Goal: Task Accomplishment & Management: Complete application form

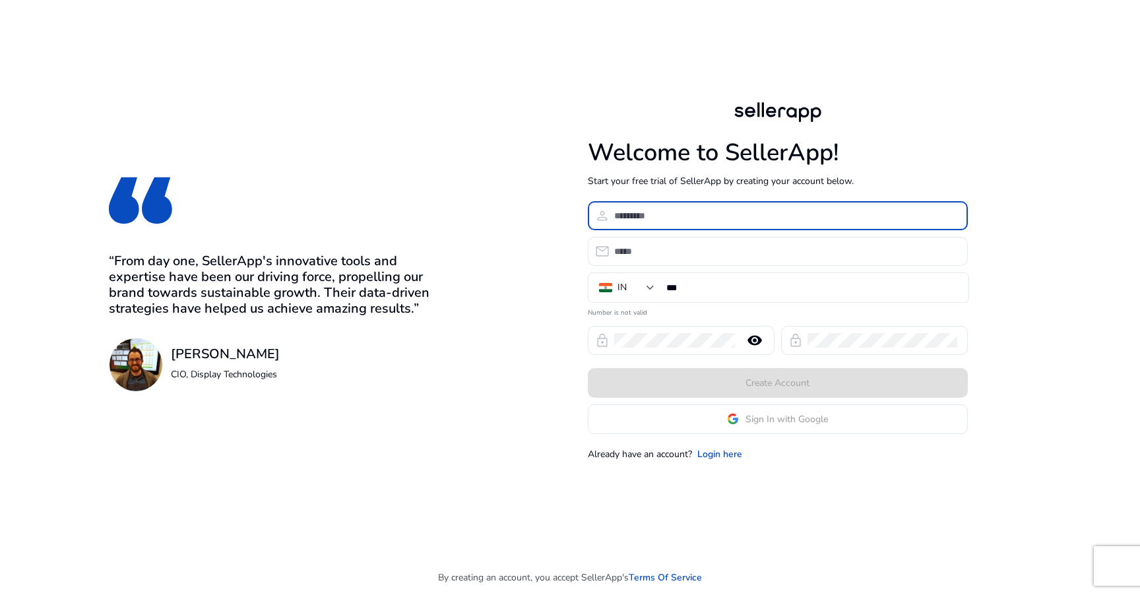
click at [658, 221] on input at bounding box center [785, 215] width 343 height 15
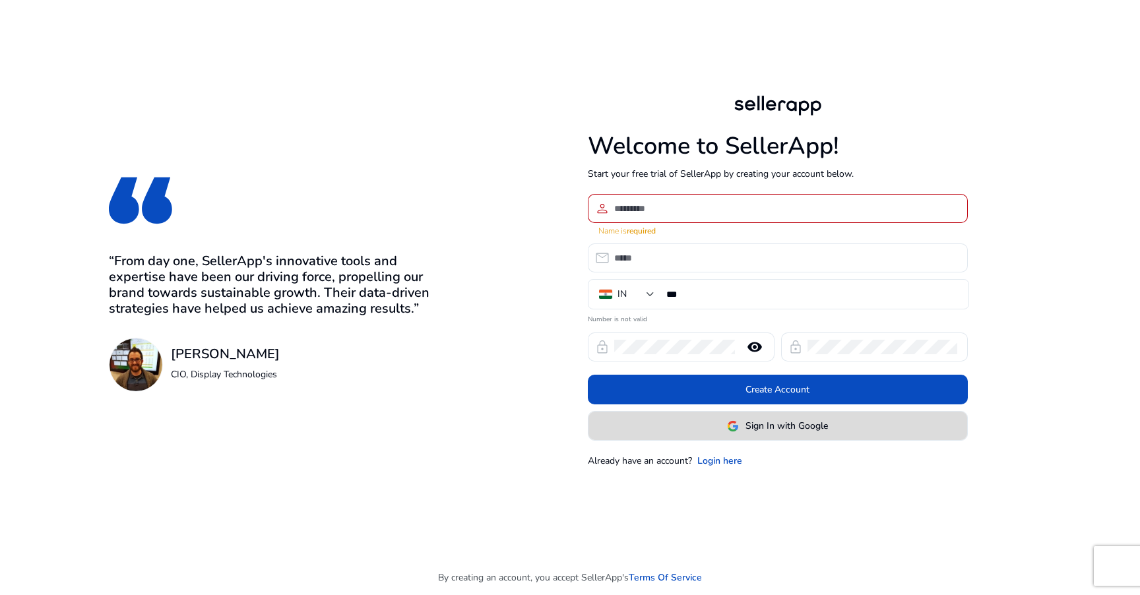
click at [671, 425] on span at bounding box center [777, 426] width 379 height 32
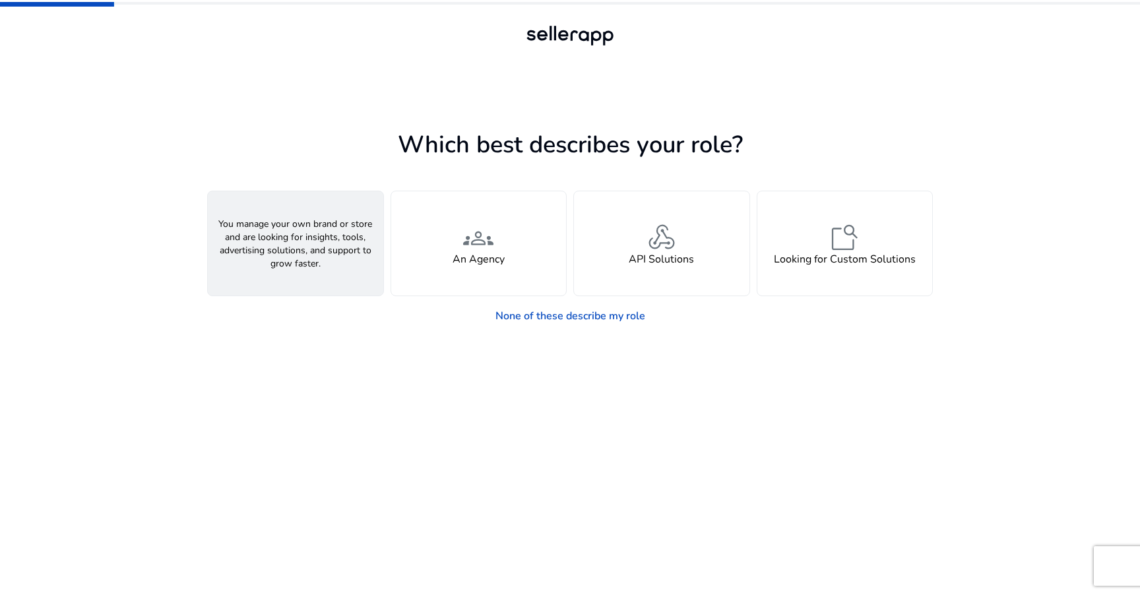
click at [332, 269] on div "person A Seller" at bounding box center [295, 243] width 175 height 104
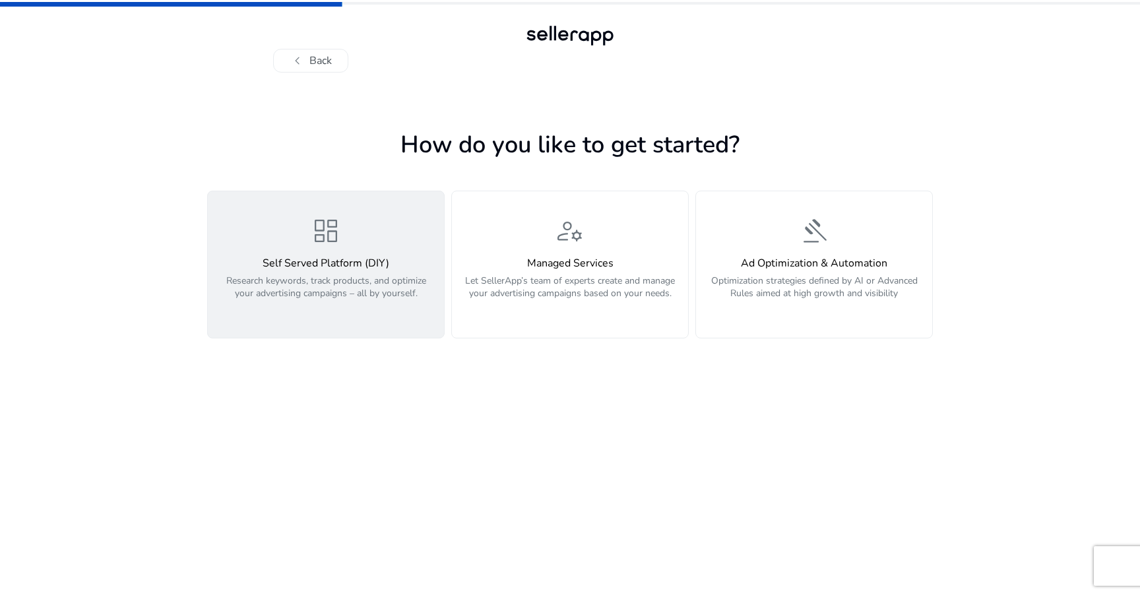
click at [362, 281] on p "Research keywords, track products, and optimize your advertising campaigns – al…" at bounding box center [326, 294] width 220 height 40
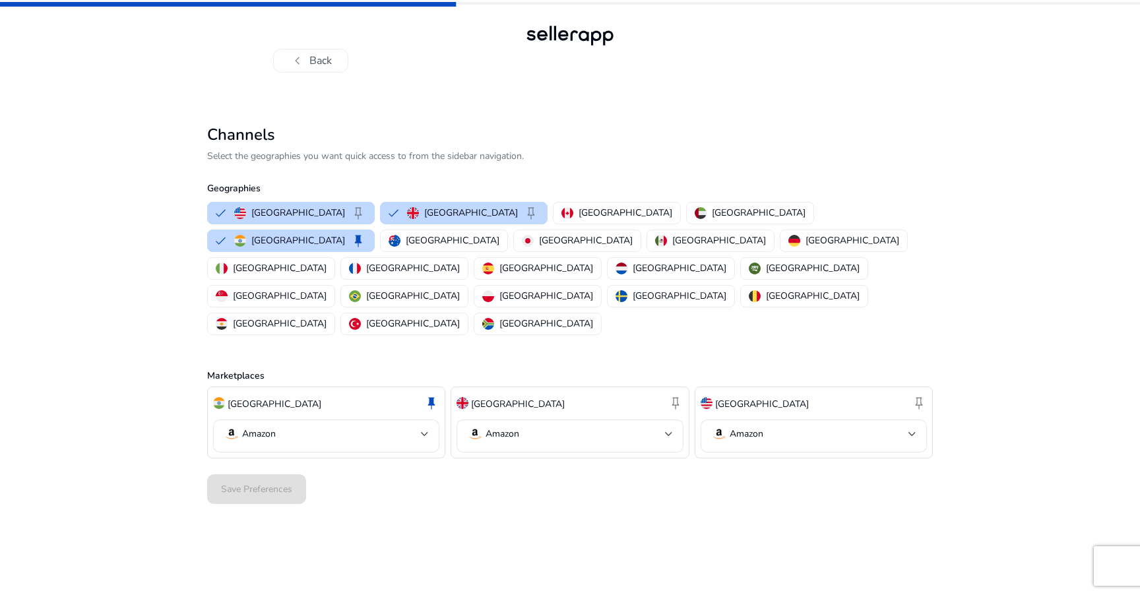
click at [274, 469] on div "Save Preferences" at bounding box center [570, 489] width 726 height 40
click at [337, 426] on mat-select-trigger "Amazon" at bounding box center [322, 434] width 197 height 16
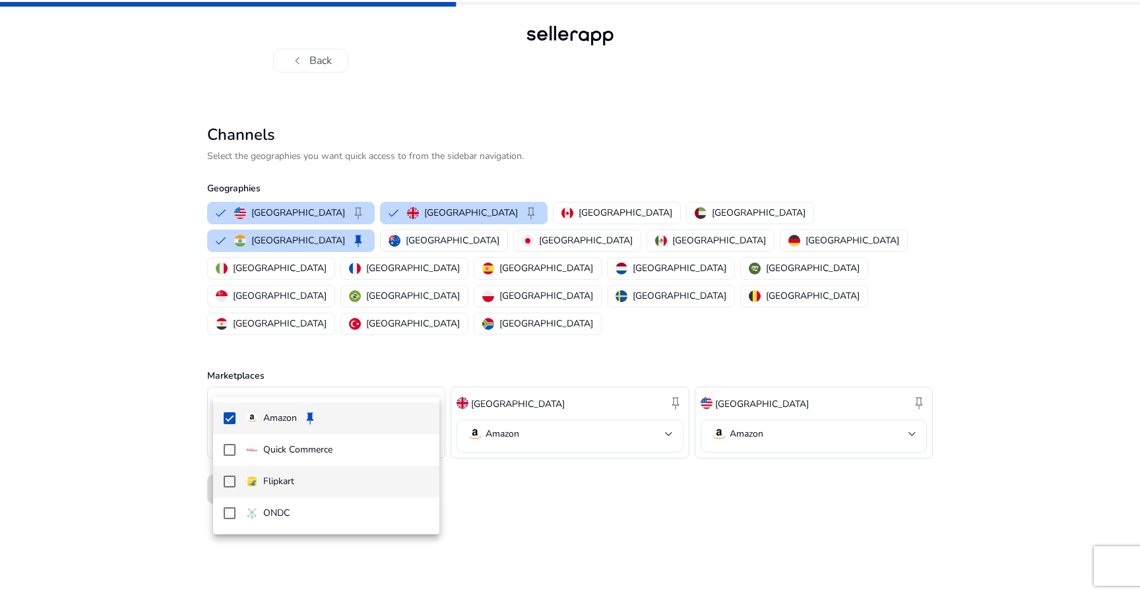
click at [297, 481] on span "Flipkart" at bounding box center [337, 481] width 183 height 15
click at [562, 469] on div at bounding box center [570, 297] width 1140 height 595
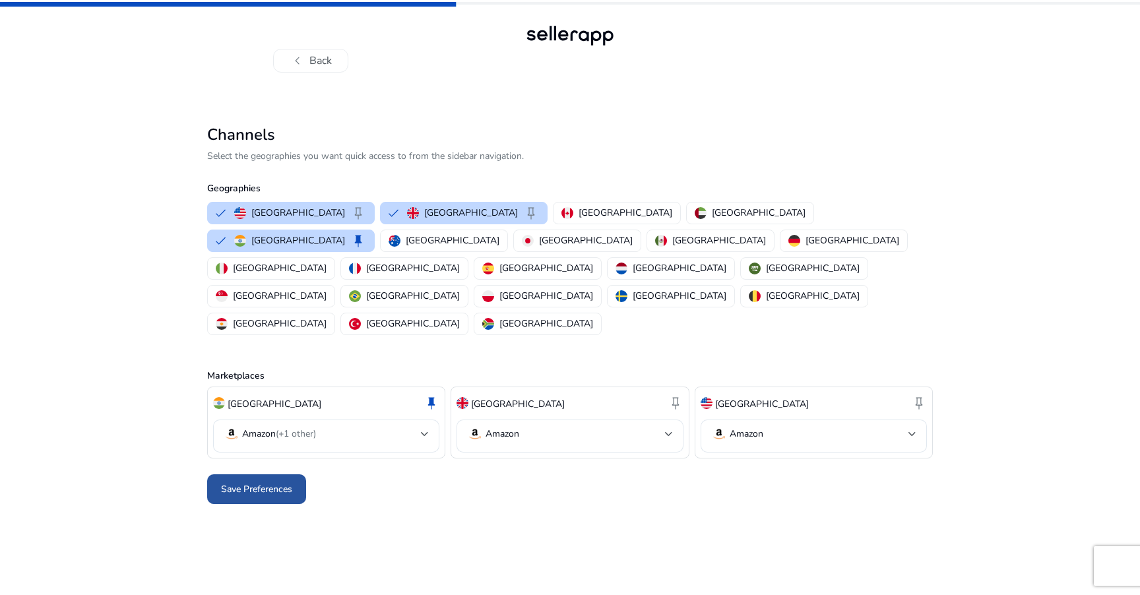
click at [268, 482] on span "Save Preferences" at bounding box center [256, 489] width 71 height 14
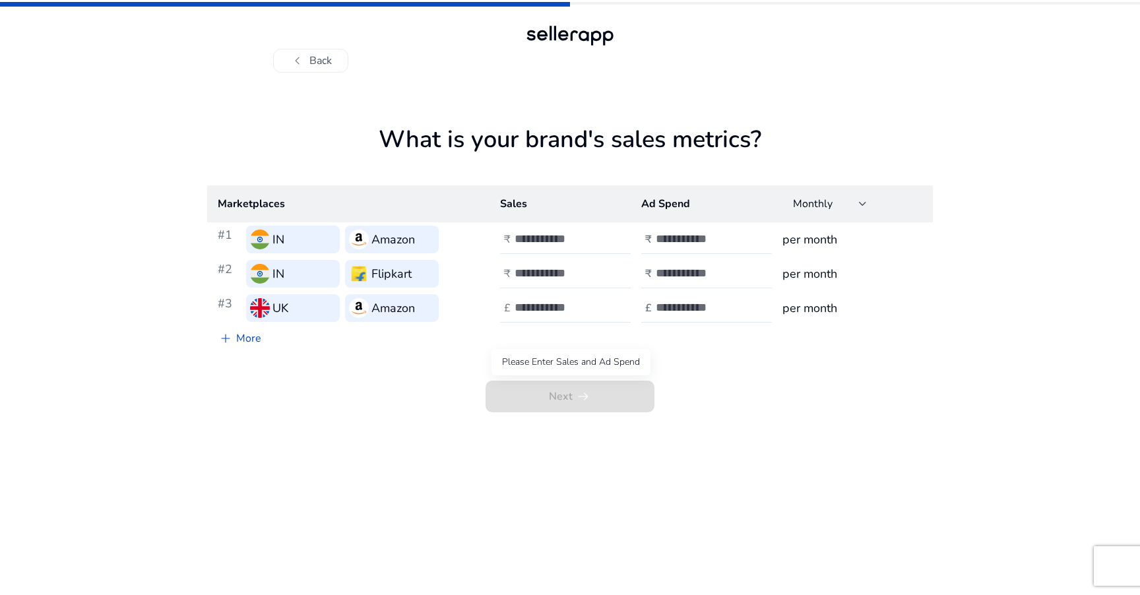
click at [558, 392] on span "Next arrow_right_alt" at bounding box center [569, 397] width 169 height 32
click at [558, 232] on input "number" at bounding box center [558, 239] width 89 height 15
click at [638, 240] on td "₹" at bounding box center [701, 239] width 141 height 34
click at [811, 204] on span "Monthly" at bounding box center [813, 204] width 40 height 15
click at [558, 135] on div at bounding box center [570, 297] width 1140 height 595
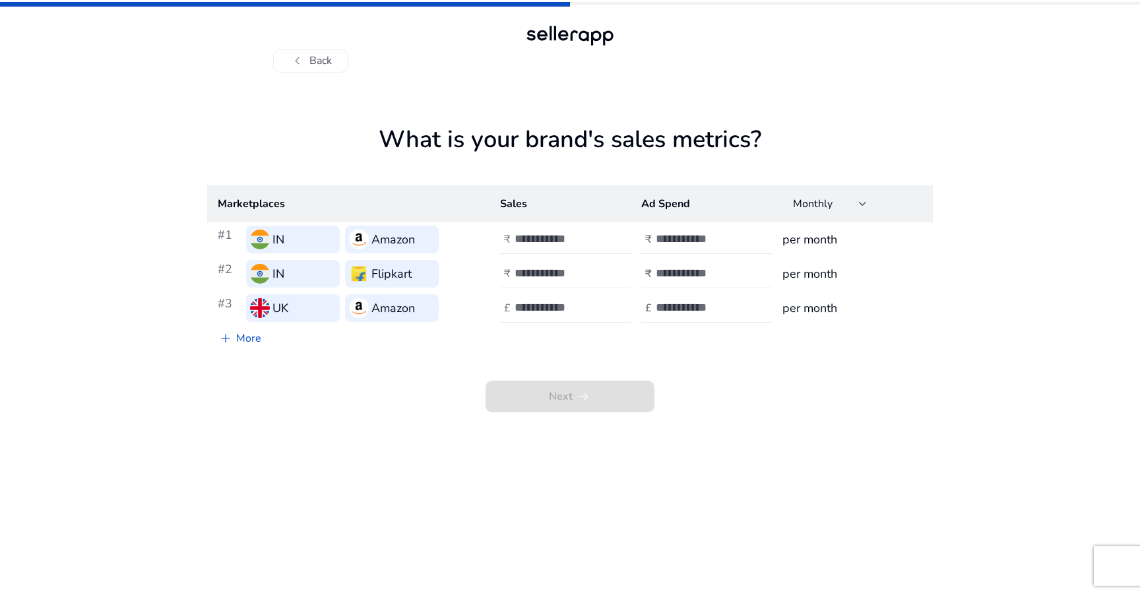
click at [402, 244] on h3 "Amazon" at bounding box center [393, 239] width 44 height 18
click at [422, 295] on div "Amazon" at bounding box center [392, 308] width 94 height 28
click at [547, 240] on input "number" at bounding box center [558, 239] width 89 height 15
type input "******"
click at [548, 269] on input "number" at bounding box center [558, 273] width 89 height 15
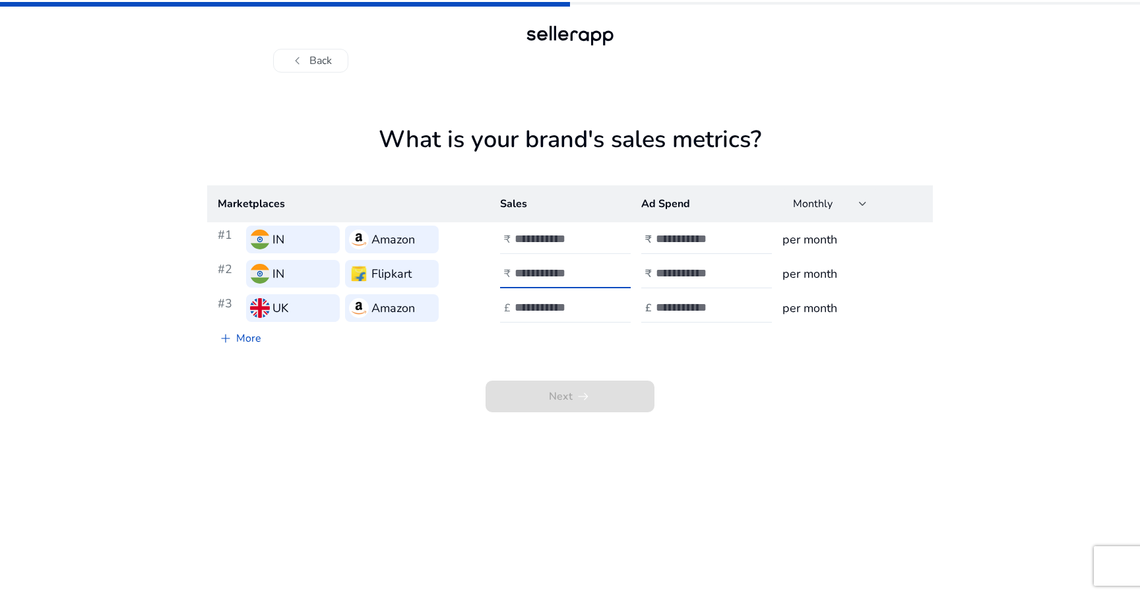
click at [572, 234] on input "******" at bounding box center [558, 239] width 89 height 15
type input "***"
click at [680, 234] on input "number" at bounding box center [700, 239] width 89 height 15
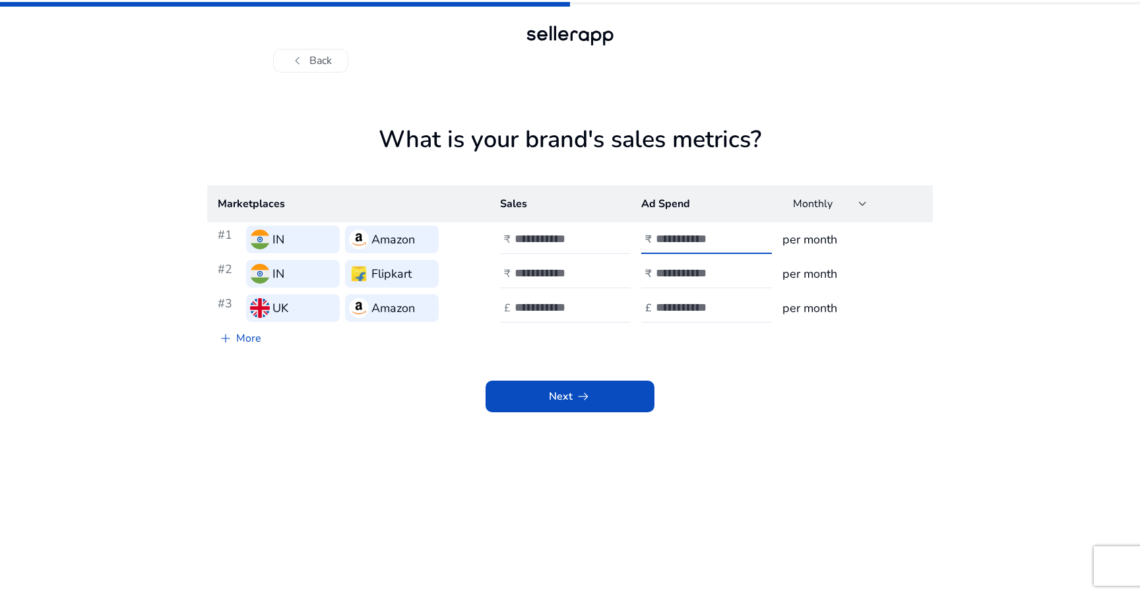
type input "**"
click at [784, 227] on td "per month" at bounding box center [852, 239] width 161 height 34
click at [786, 232] on h3 "per month" at bounding box center [852, 239] width 140 height 18
click at [545, 278] on input "number" at bounding box center [558, 273] width 89 height 15
click at [577, 409] on span at bounding box center [569, 397] width 169 height 32
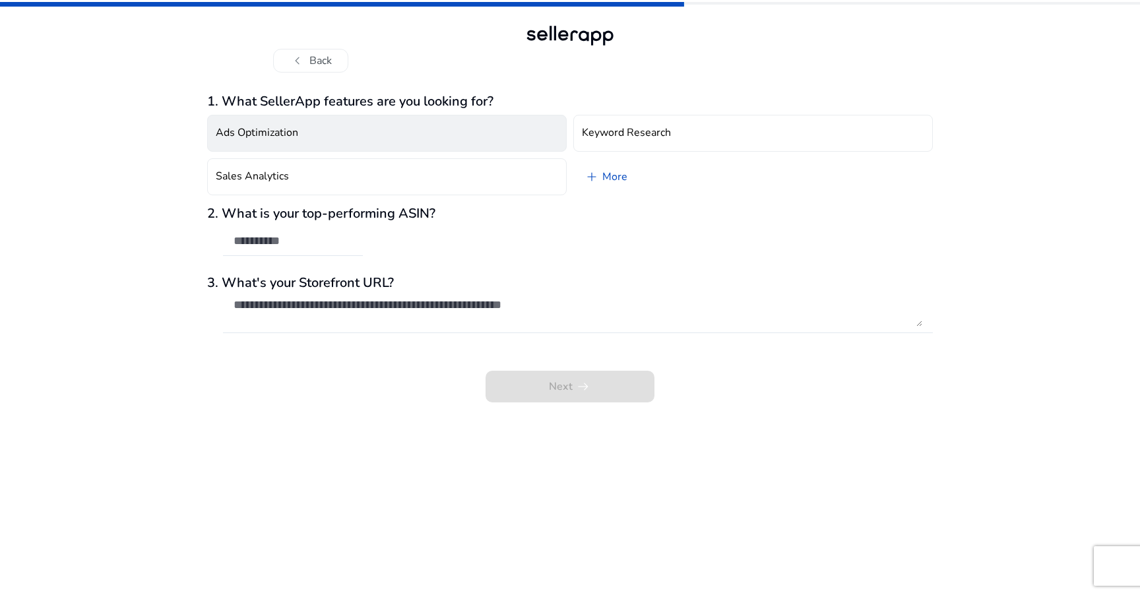
click at [388, 135] on button "Ads Optimization" at bounding box center [386, 133] width 359 height 37
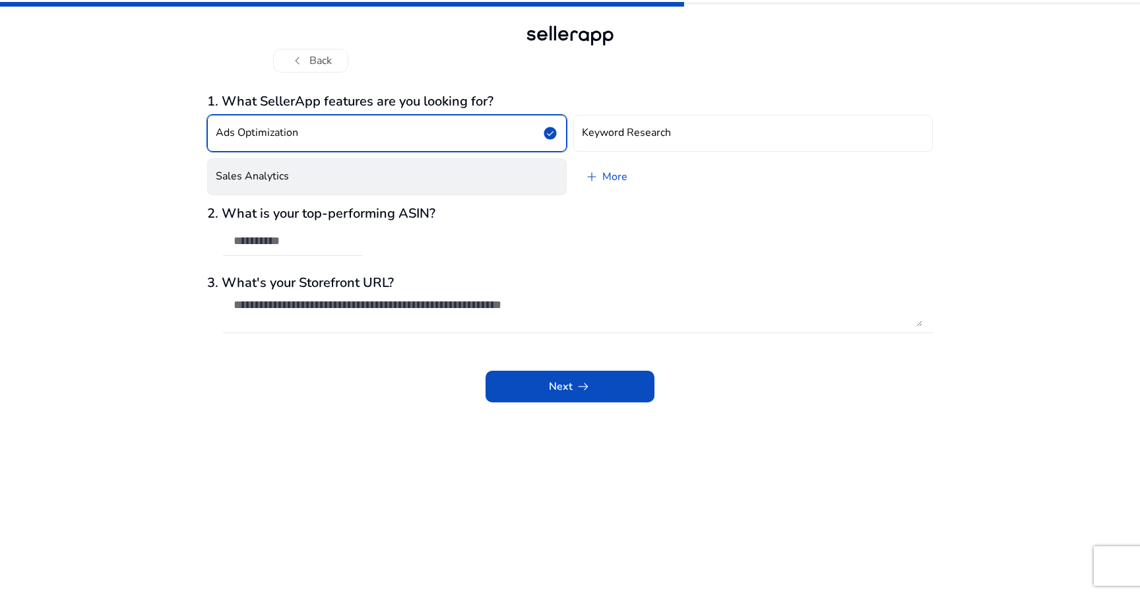
click at [392, 174] on button "Sales Analytics" at bounding box center [386, 176] width 359 height 37
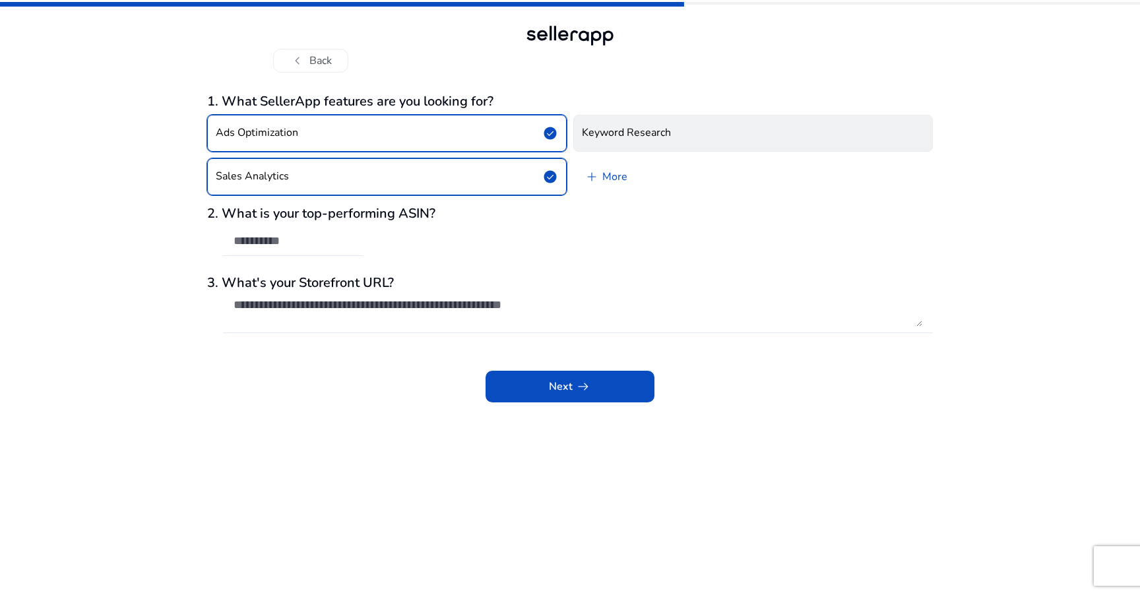
click at [642, 145] on button "Keyword Research" at bounding box center [752, 133] width 359 height 37
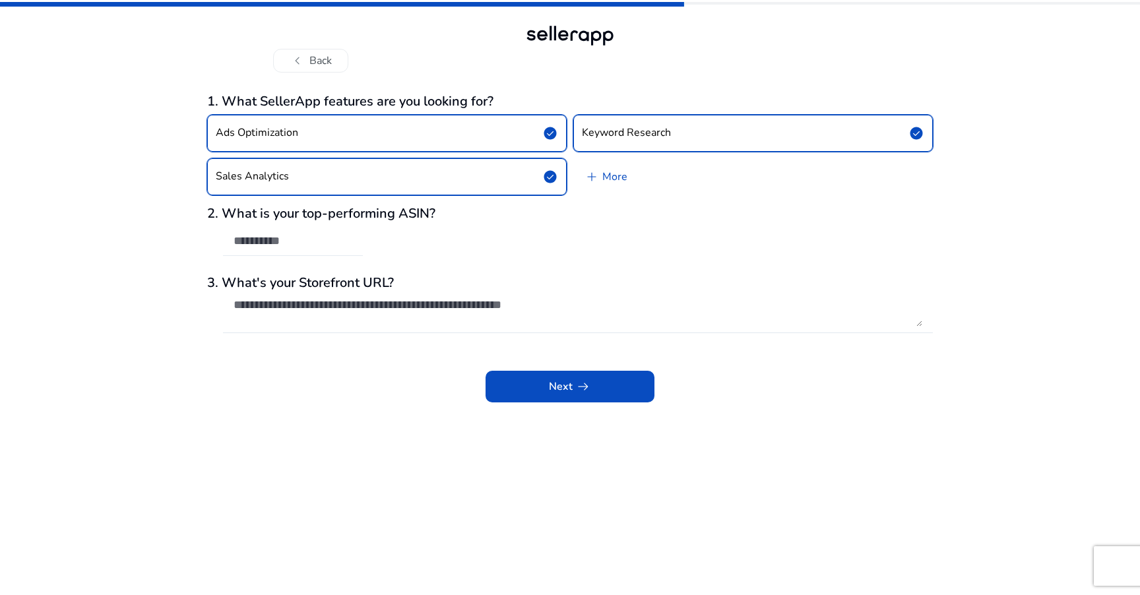
click at [341, 248] on div at bounding box center [292, 241] width 119 height 29
click at [565, 388] on span "Next arrow_right_alt" at bounding box center [570, 387] width 42 height 16
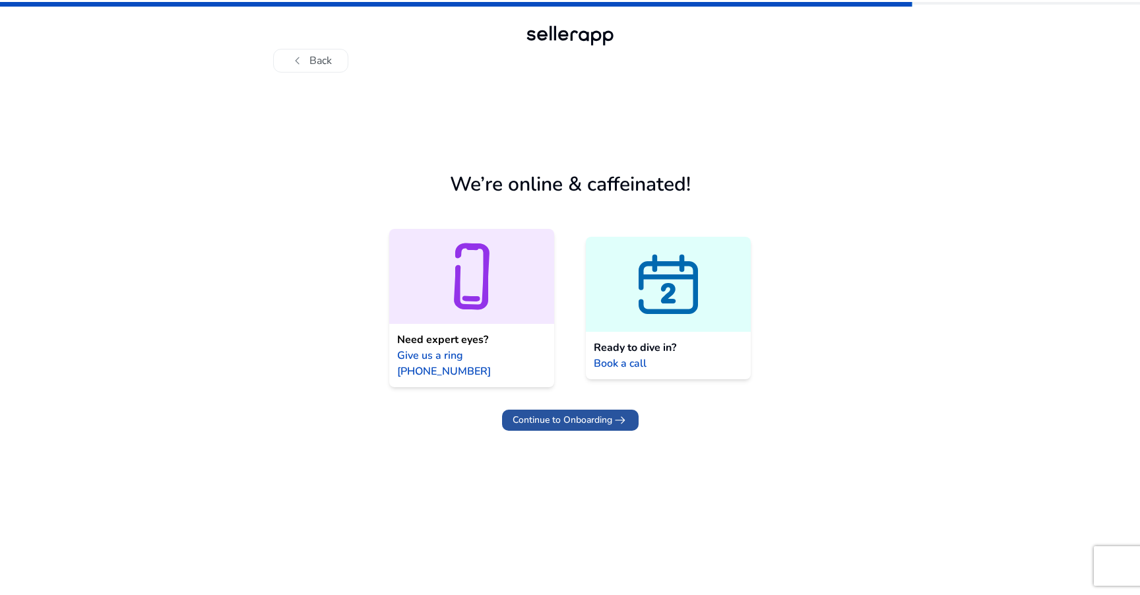
click at [608, 413] on span "Continue to Onboarding" at bounding box center [562, 420] width 100 height 14
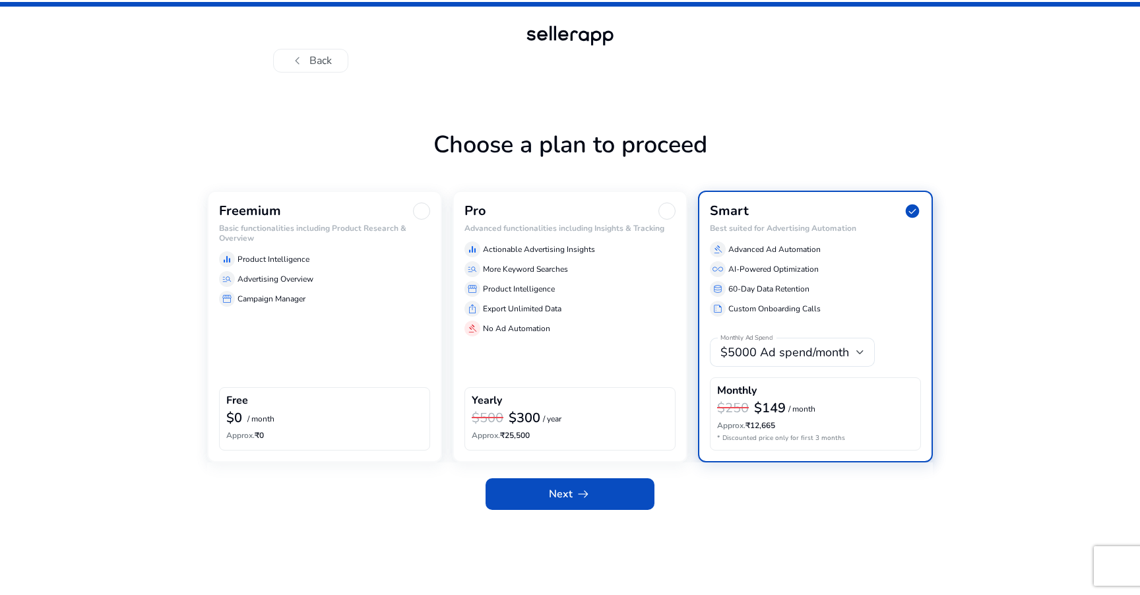
click at [286, 239] on h6 "Basic functionalities including Product Research & Overview" at bounding box center [324, 233] width 211 height 19
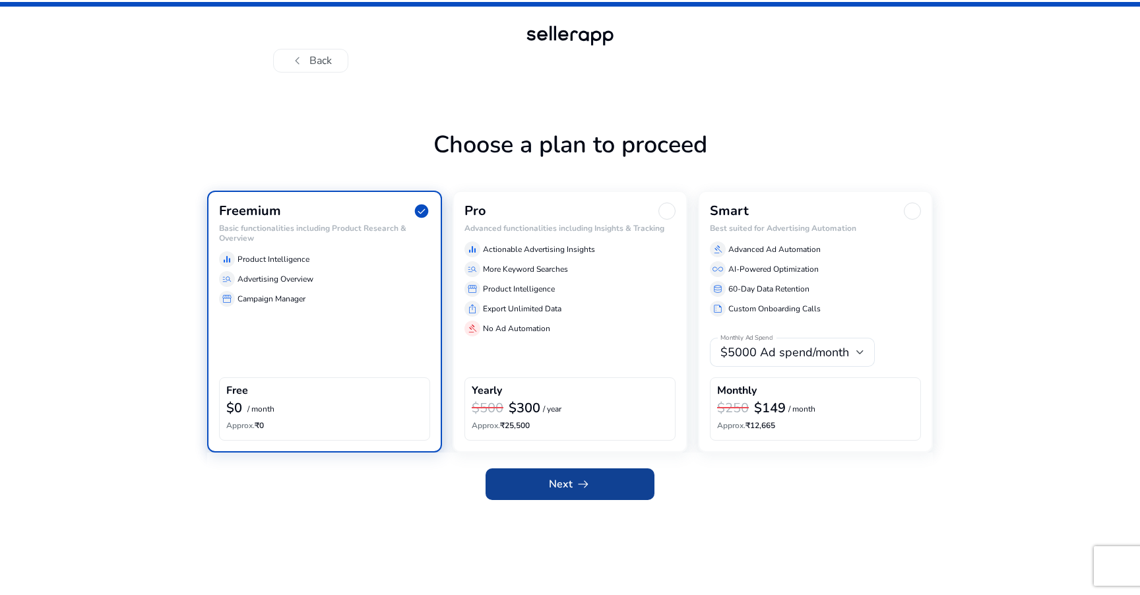
click at [568, 485] on span "Next arrow_right_alt" at bounding box center [570, 484] width 42 height 16
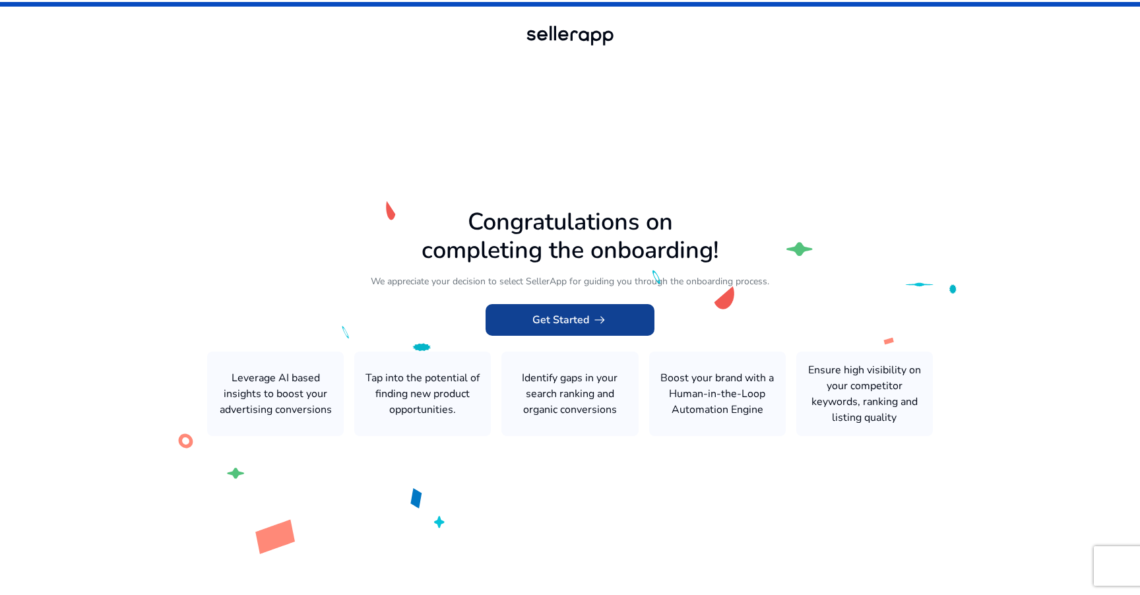
click at [594, 319] on span "arrow_right_alt" at bounding box center [600, 320] width 16 height 16
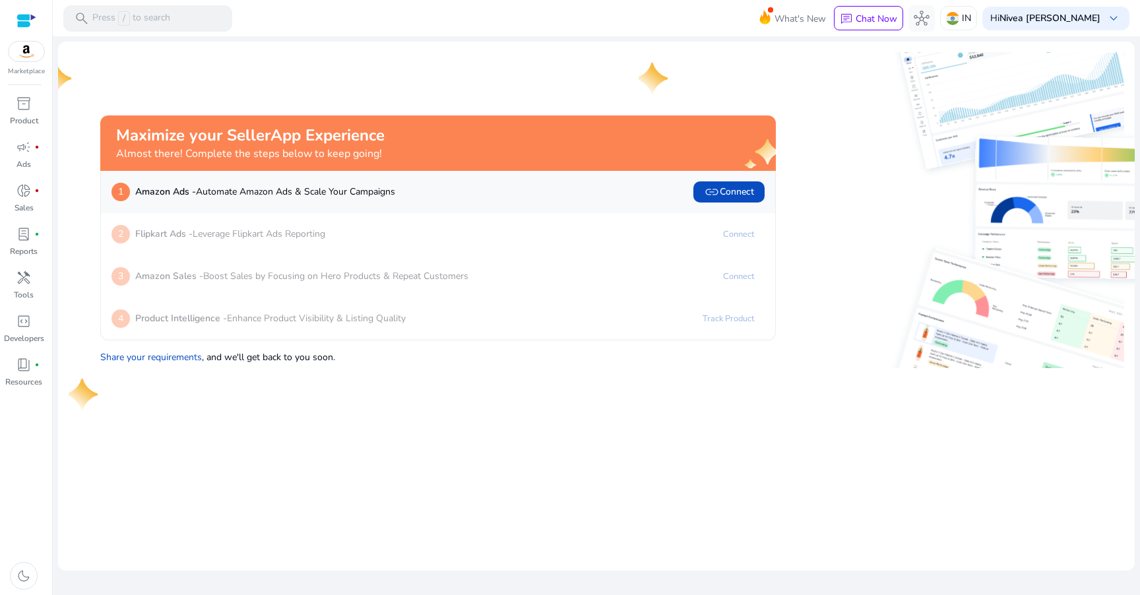
click at [801, 400] on mat-card "Maximize your SellerApp Experience Almost there! Complete the steps below to ke…" at bounding box center [596, 306] width 1076 height 529
click at [739, 194] on span "link Connect" at bounding box center [729, 192] width 50 height 16
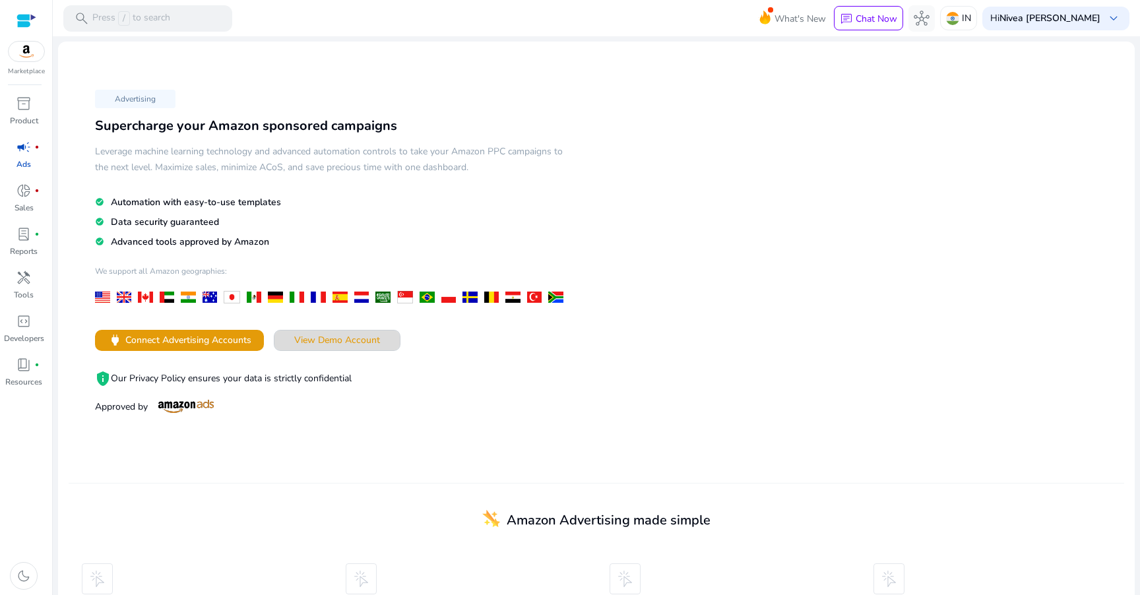
click at [321, 346] on span at bounding box center [336, 341] width 125 height 32
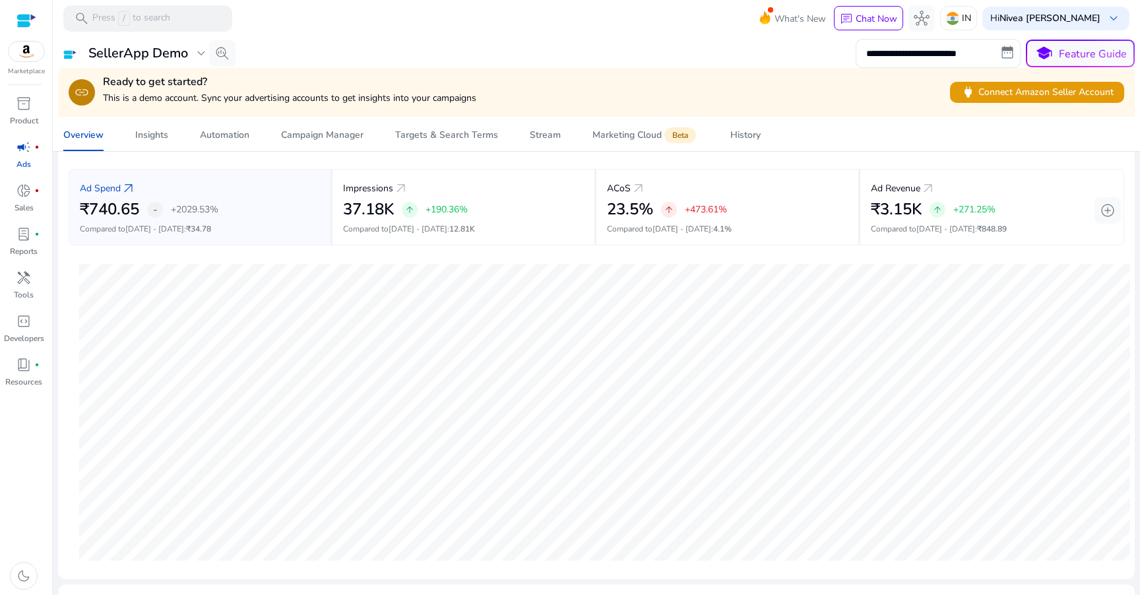
scroll to position [57, 0]
click at [26, 51] on img at bounding box center [27, 52] width 36 height 20
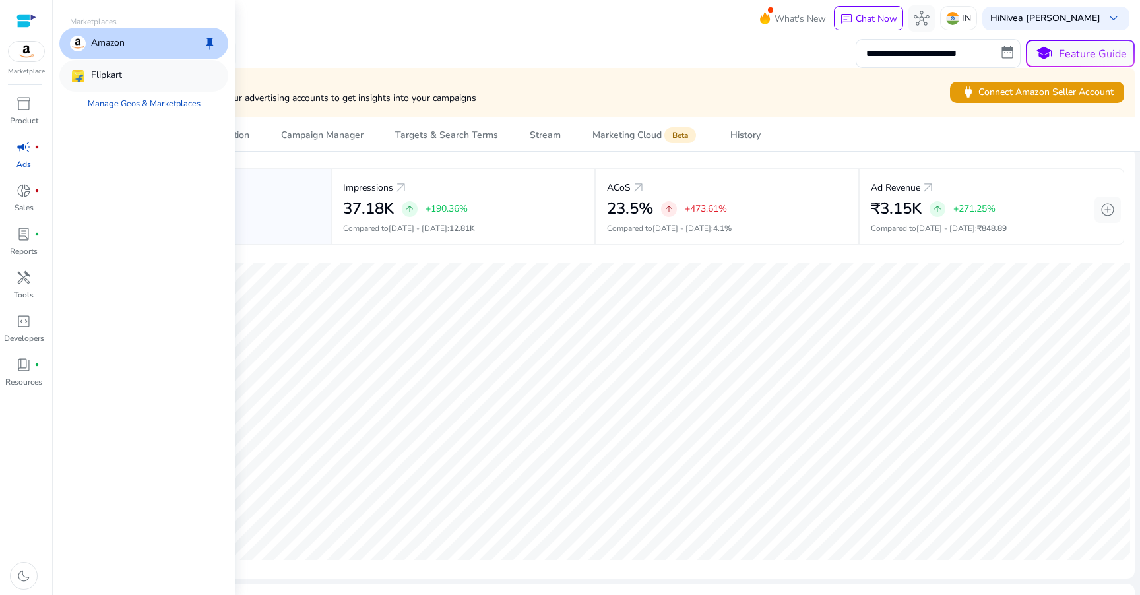
click at [113, 80] on p "Flipkart" at bounding box center [106, 76] width 31 height 16
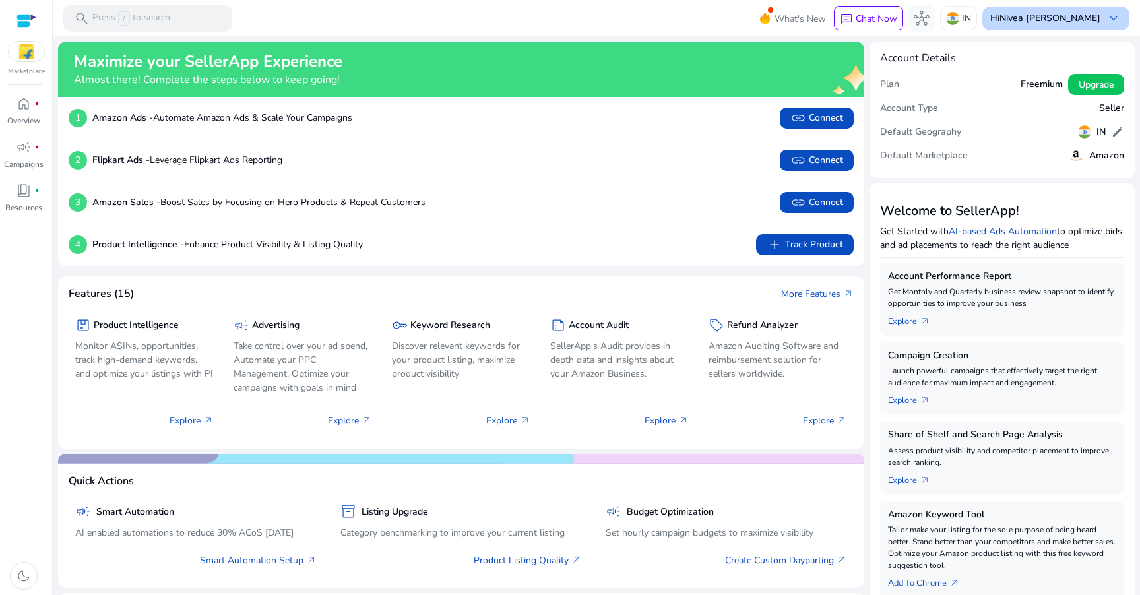
click at [1049, 20] on b "Nivea [PERSON_NAME]" at bounding box center [1049, 18] width 101 height 13
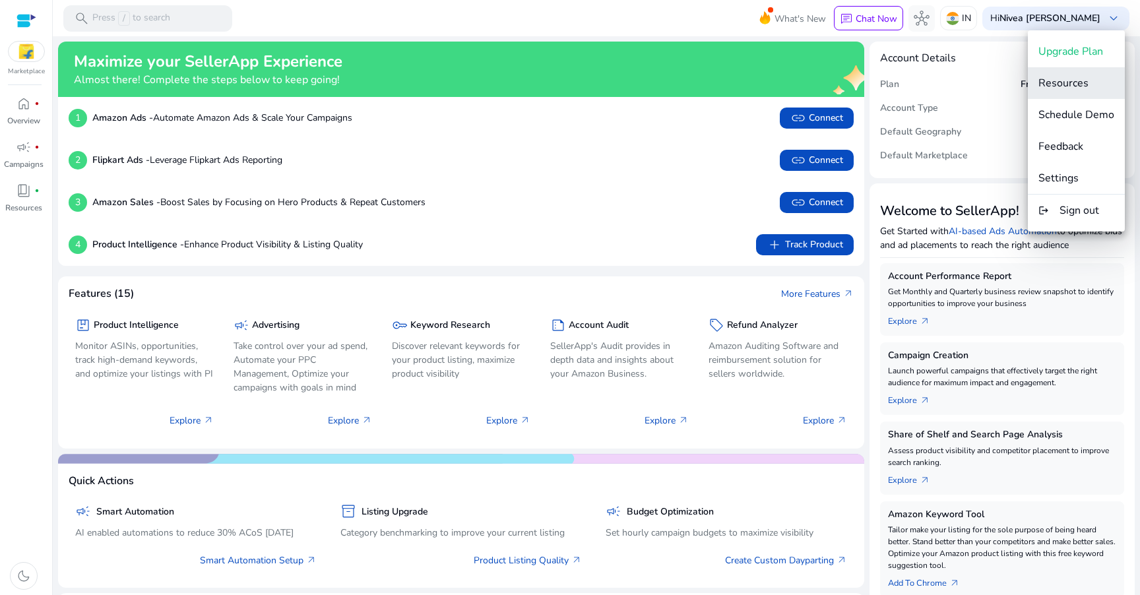
click at [1063, 87] on span "Resources" at bounding box center [1063, 83] width 50 height 15
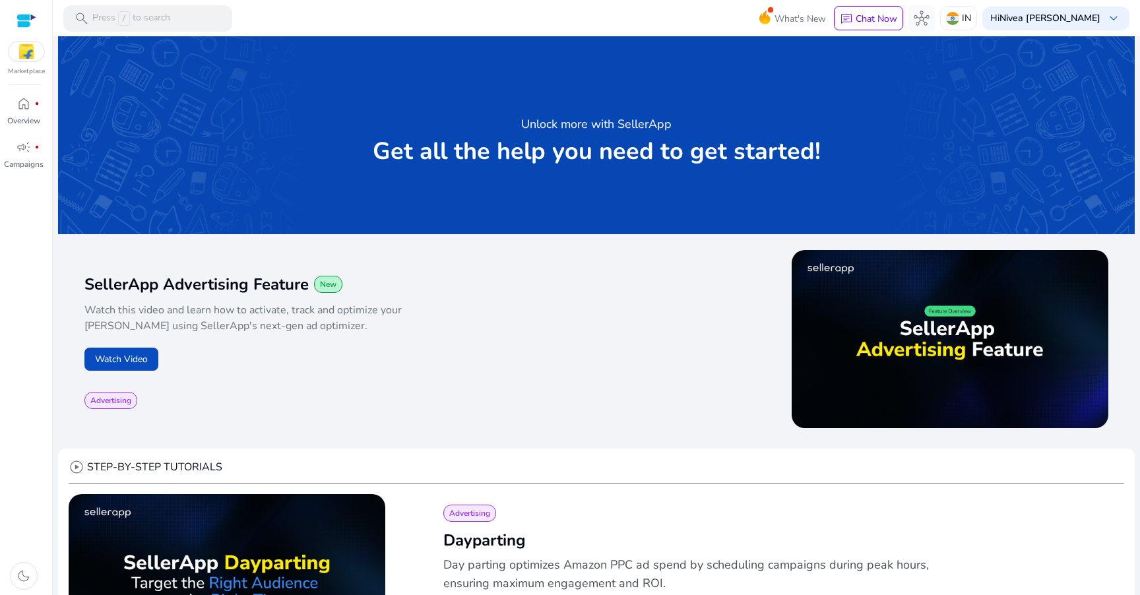
click at [34, 91] on div "Marketplace home fiber_manual_record Overview campaign fiber_manual_record Camp…" at bounding box center [26, 297] width 53 height 595
click at [15, 105] on div "home fiber_manual_record" at bounding box center [23, 103] width 37 height 21
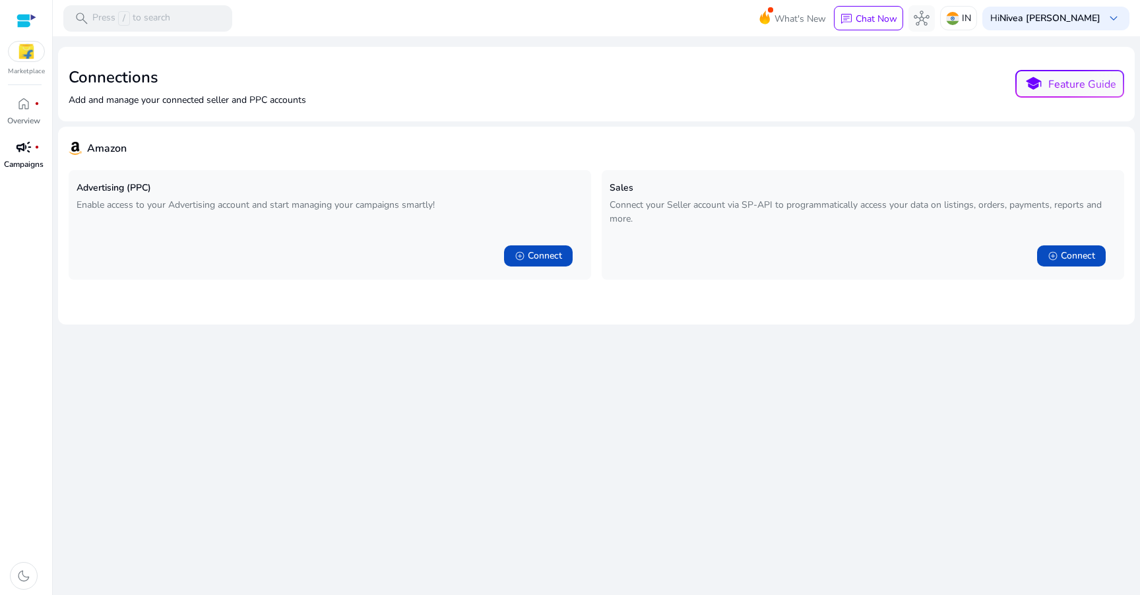
click at [20, 161] on p "Campaigns" at bounding box center [24, 164] width 40 height 12
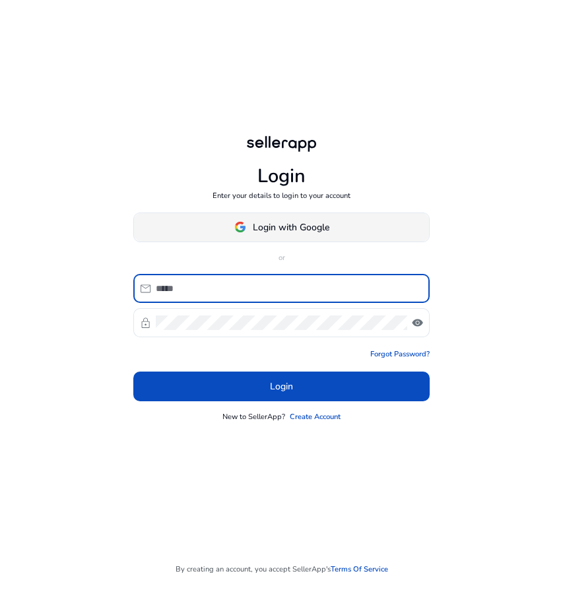
click at [210, 237] on span at bounding box center [281, 227] width 295 height 32
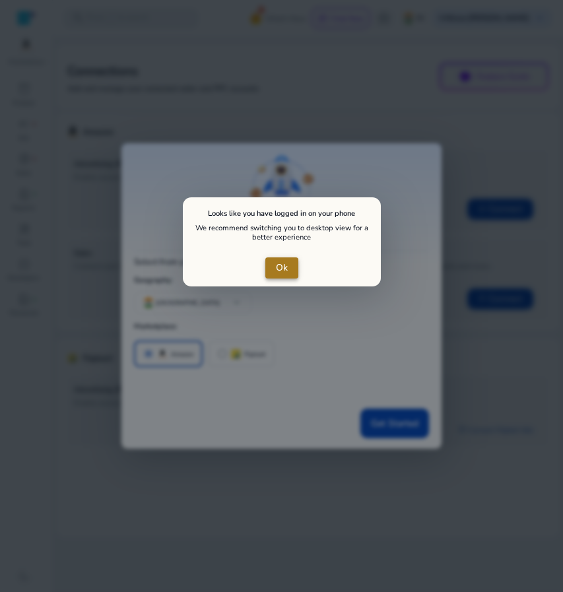
click at [290, 264] on span "close dialog" at bounding box center [281, 268] width 33 height 32
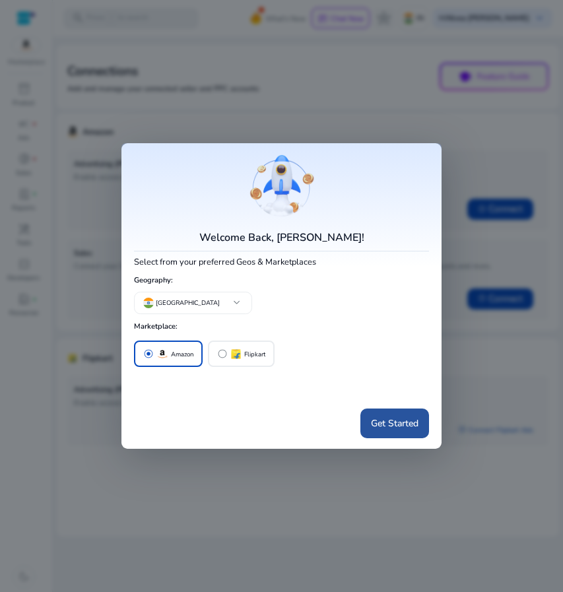
click at [396, 426] on span "Get Started" at bounding box center [394, 423] width 47 height 14
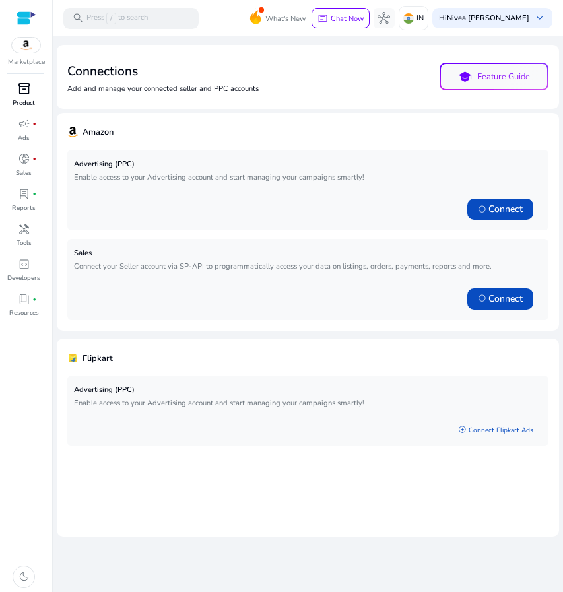
click at [16, 102] on p "Product" at bounding box center [24, 102] width 22 height 9
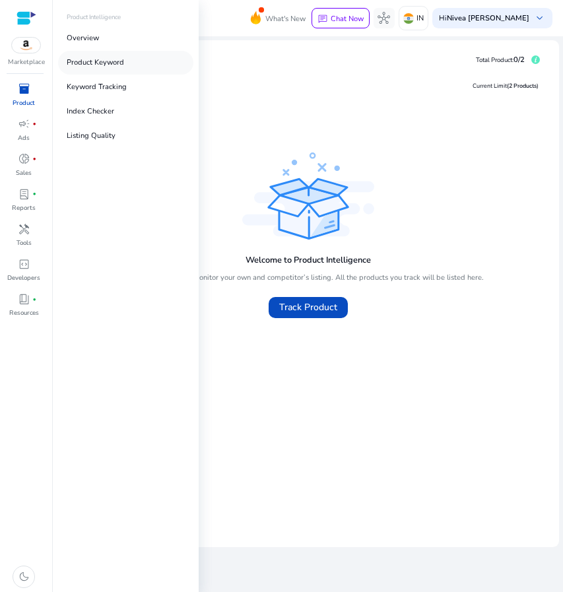
click at [117, 66] on p "Product Keyword" at bounding box center [95, 62] width 57 height 11
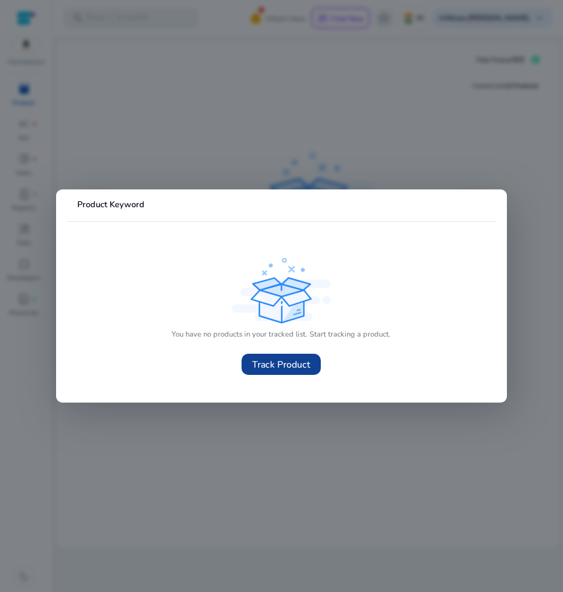
click at [276, 369] on span "Track Product" at bounding box center [281, 364] width 58 height 14
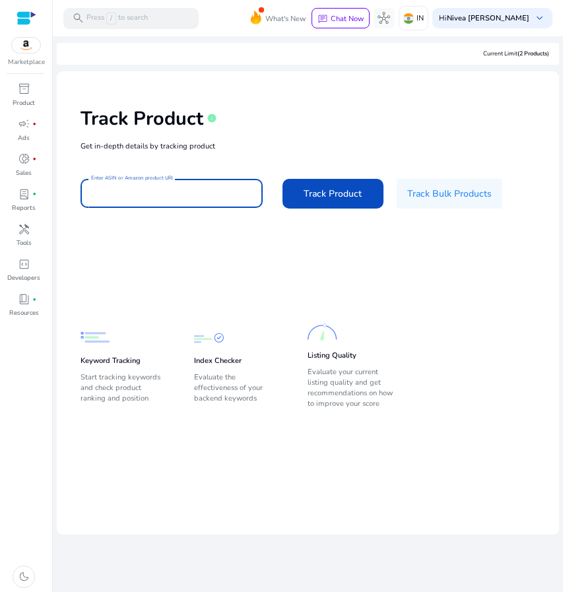
click at [160, 197] on input "Enter ASIN or Amazon product URL" at bounding box center [171, 193] width 160 height 15
type input "**********"
click at [282, 179] on button "Track Product" at bounding box center [333, 194] width 102 height 30
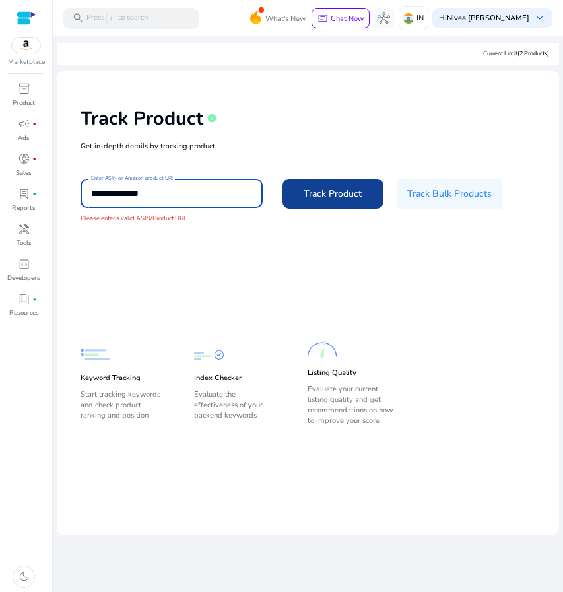
click at [347, 193] on span "Track Product" at bounding box center [332, 194] width 58 height 14
click at [181, 186] on input "**********" at bounding box center [171, 193] width 160 height 15
click at [26, 168] on p "Sales" at bounding box center [24, 172] width 16 height 9
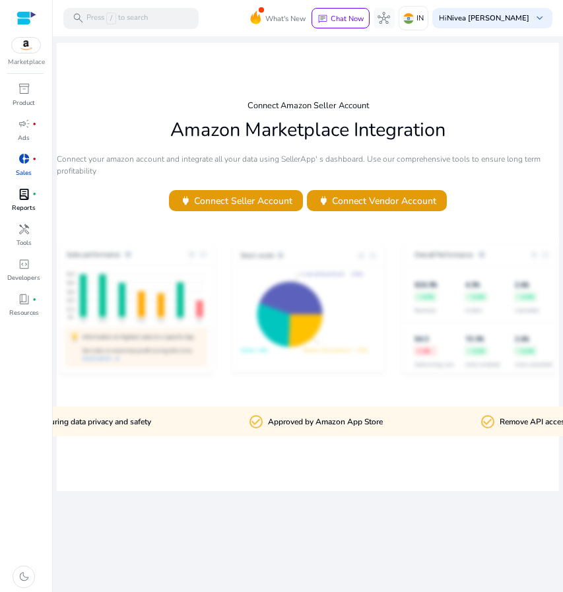
click at [16, 207] on p "Reports" at bounding box center [24, 207] width 24 height 9
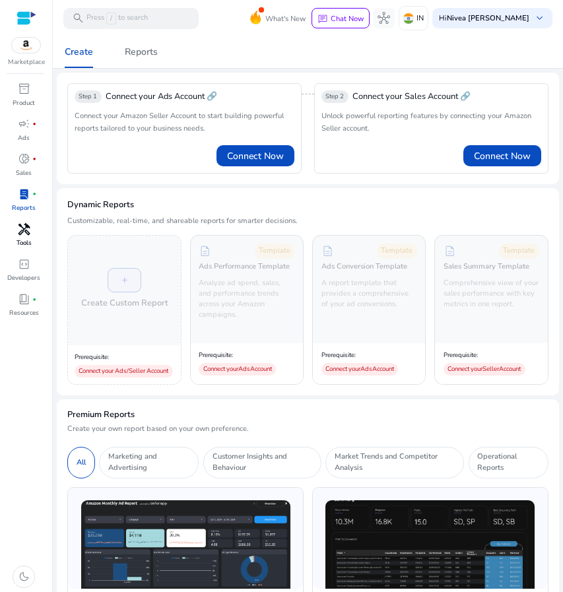
click at [30, 237] on div "handyman" at bounding box center [24, 229] width 30 height 17
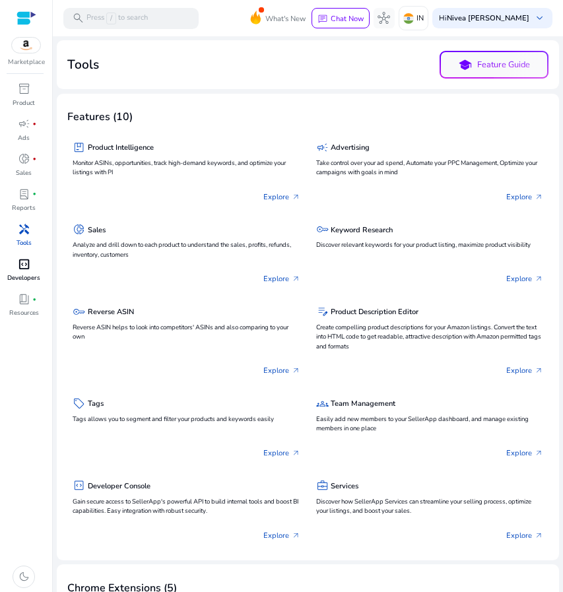
click at [19, 275] on p "Developers" at bounding box center [23, 277] width 33 height 9
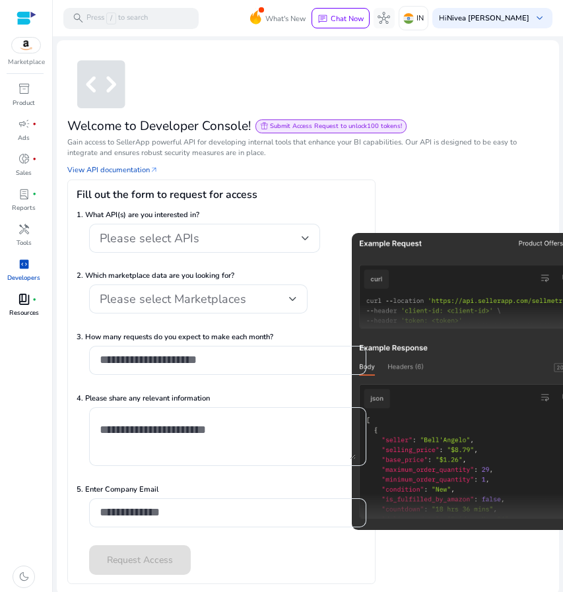
click at [32, 307] on div "book_4 fiber_manual_record" at bounding box center [24, 299] width 30 height 17
